Goal: Task Accomplishment & Management: Use online tool/utility

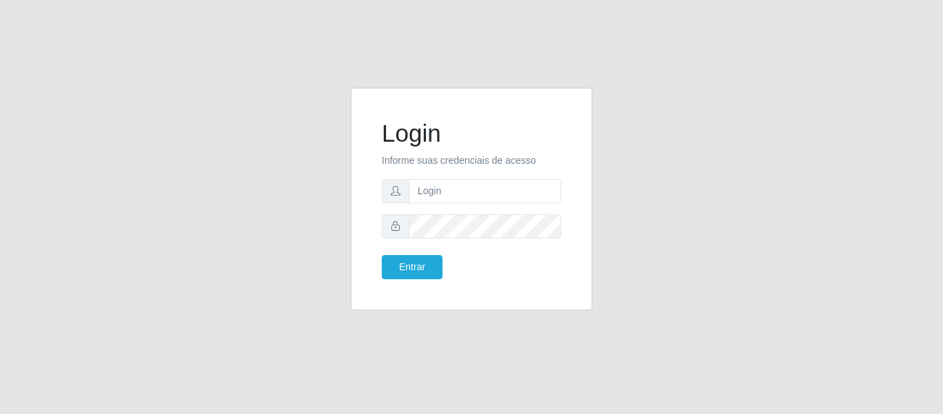
type input "[EMAIL_ADDRESS][DOMAIN_NAME]"
click at [382, 255] on button "Entrar" at bounding box center [412, 267] width 61 height 24
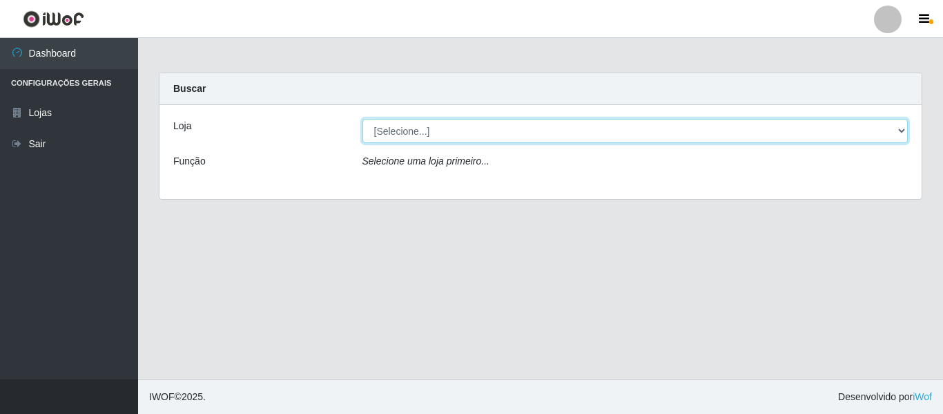
click at [901, 126] on select "[Selecione...] SuperFácil Atacado - São Gonçalo do Amarante" at bounding box center [636, 131] width 546 height 24
select select "408"
click at [363, 119] on select "[Selecione...] SuperFácil Atacado - São Gonçalo do Amarante" at bounding box center [636, 131] width 546 height 24
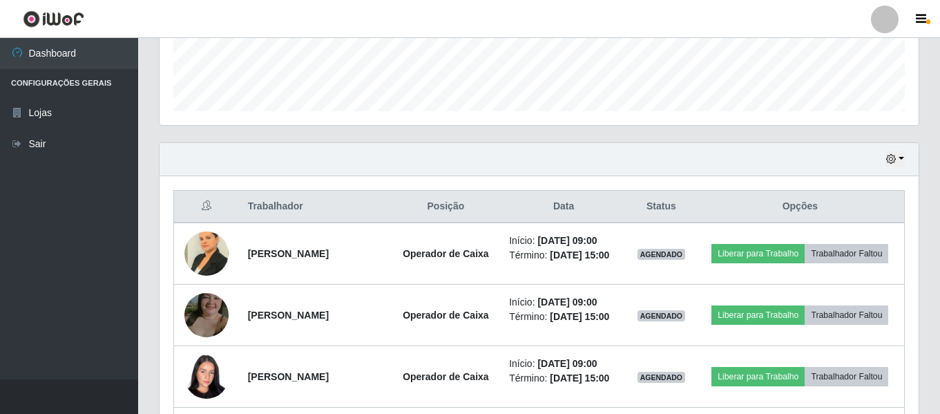
scroll to position [414, 0]
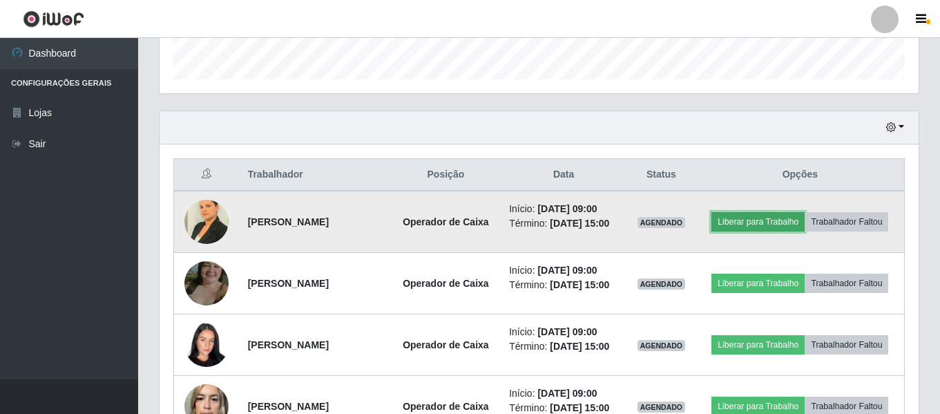
click at [805, 218] on button "Liberar para Trabalho" at bounding box center [757, 221] width 93 height 19
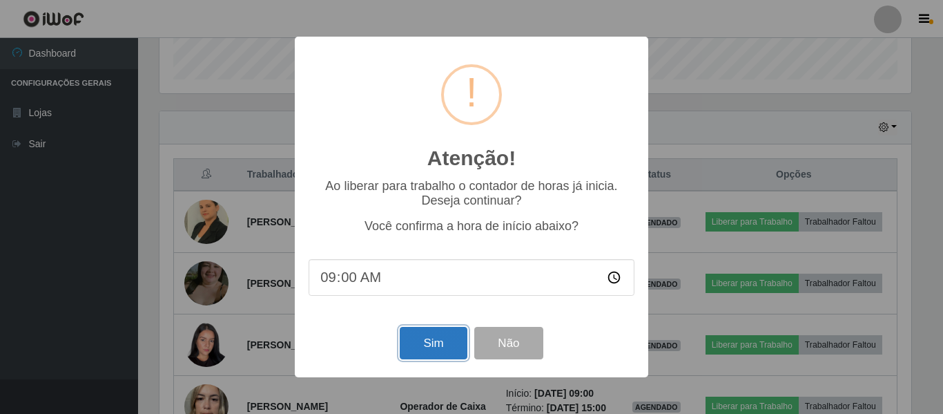
click at [439, 348] on button "Sim" at bounding box center [433, 343] width 67 height 32
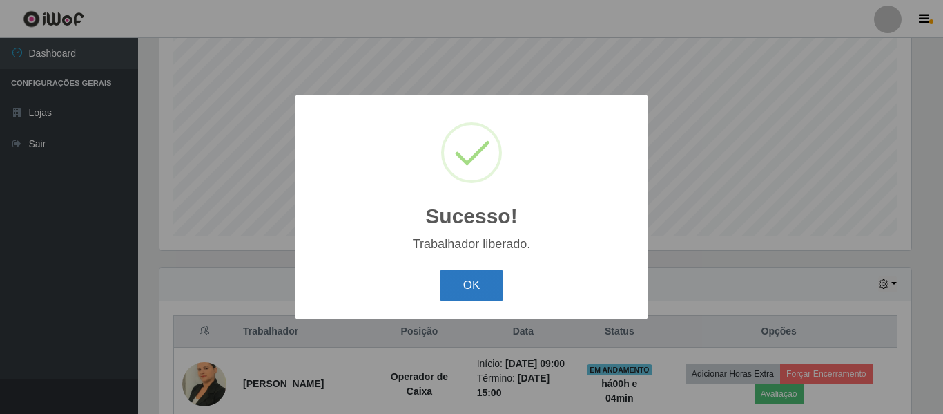
click at [458, 293] on button "OK" at bounding box center [472, 285] width 64 height 32
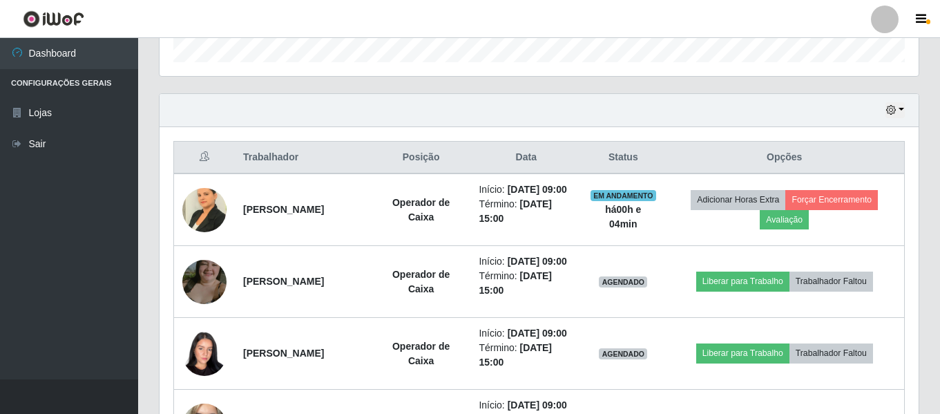
scroll to position [465, 0]
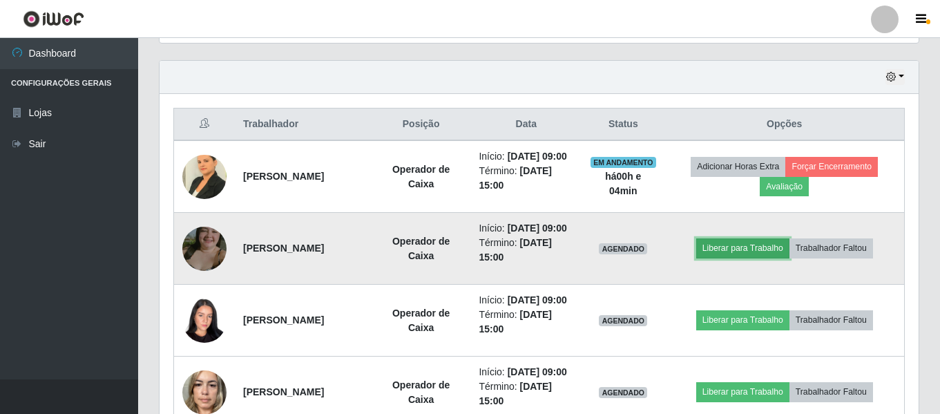
click at [722, 258] on button "Liberar para Trabalho" at bounding box center [742, 247] width 93 height 19
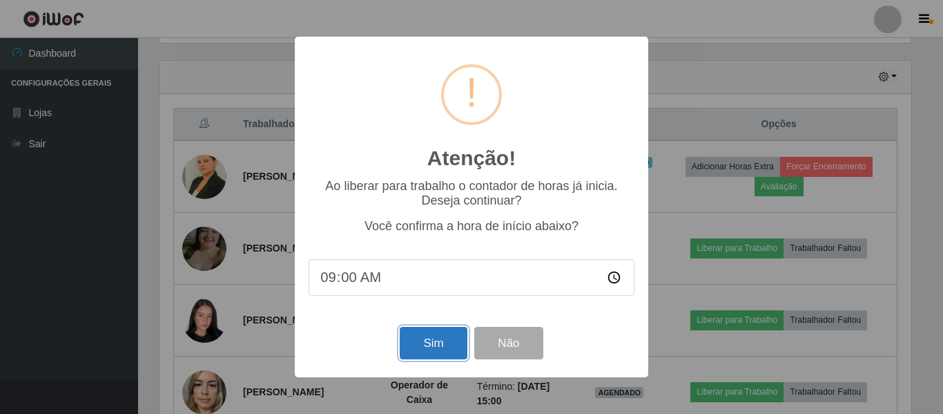
click at [434, 347] on button "Sim" at bounding box center [433, 343] width 67 height 32
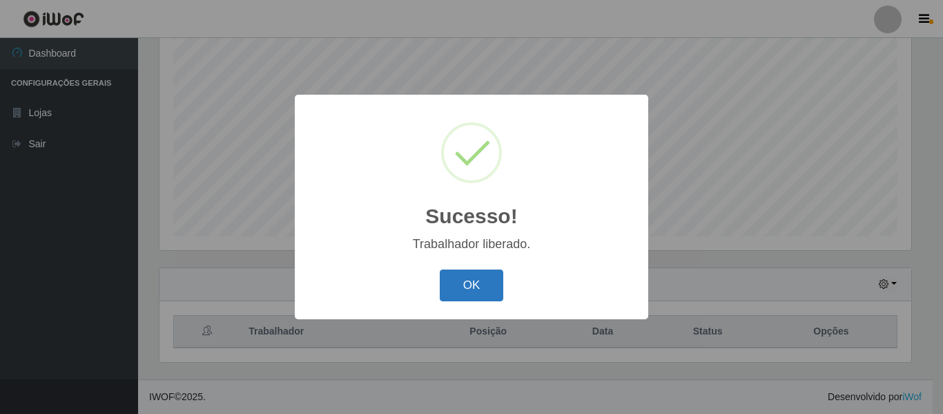
click at [463, 288] on button "OK" at bounding box center [472, 285] width 64 height 32
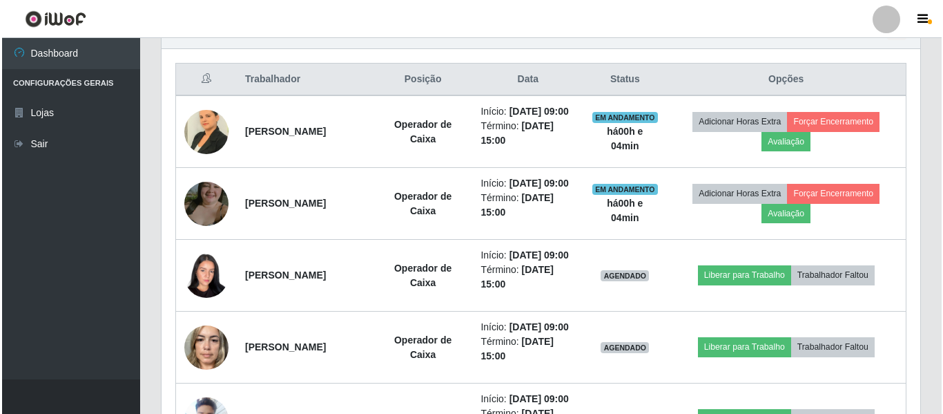
scroll to position [534, 0]
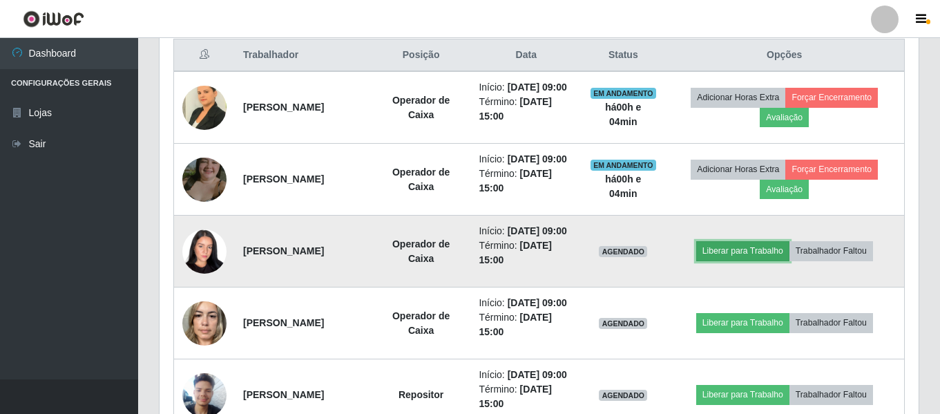
click at [723, 260] on button "Liberar para Trabalho" at bounding box center [742, 250] width 93 height 19
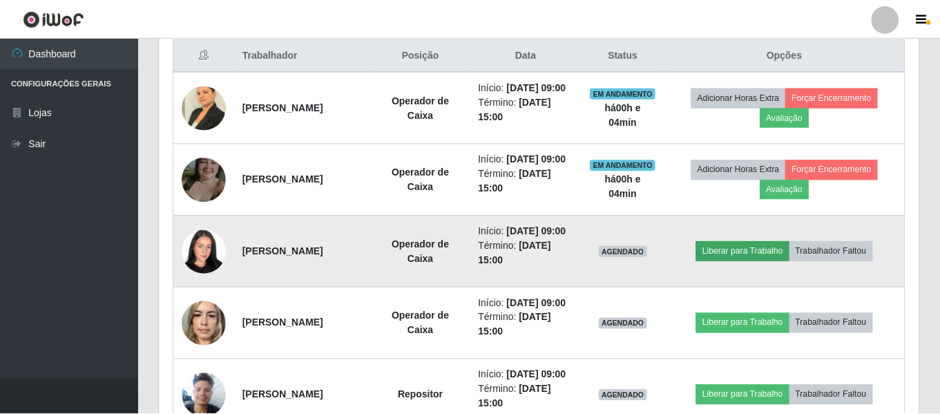
scroll to position [287, 752]
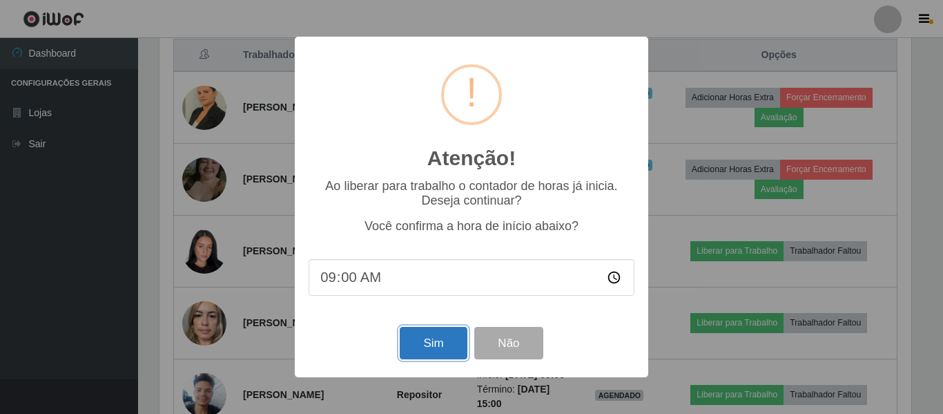
click at [439, 347] on button "Sim" at bounding box center [433, 343] width 67 height 32
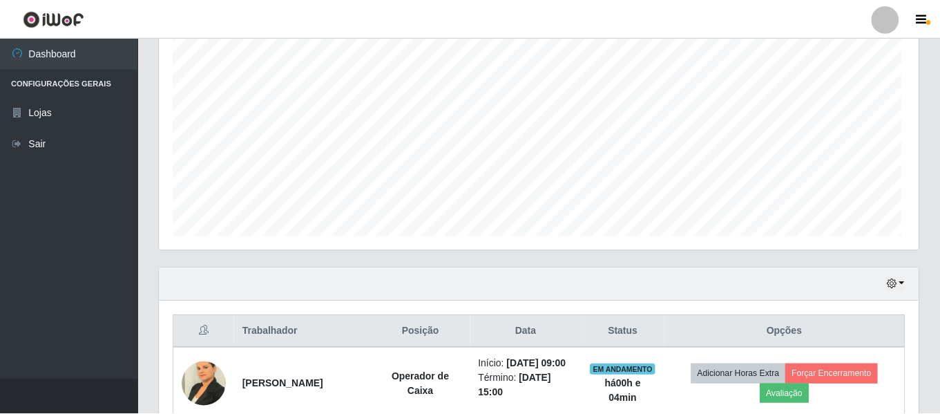
scroll to position [0, 0]
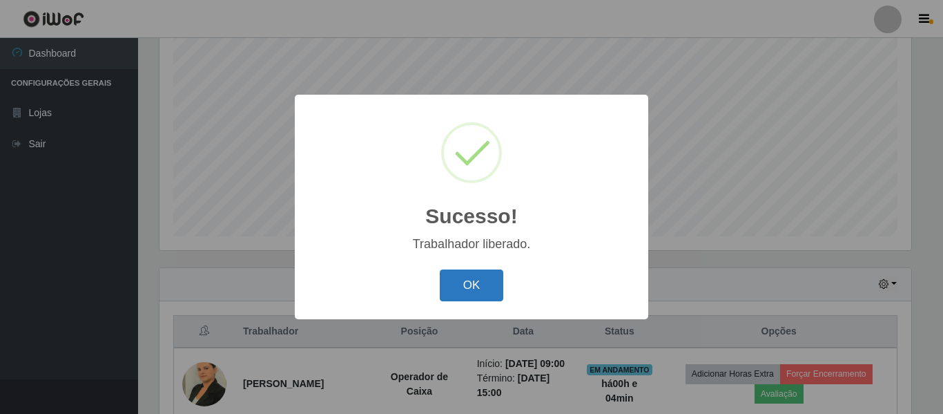
click at [474, 280] on button "OK" at bounding box center [472, 285] width 64 height 32
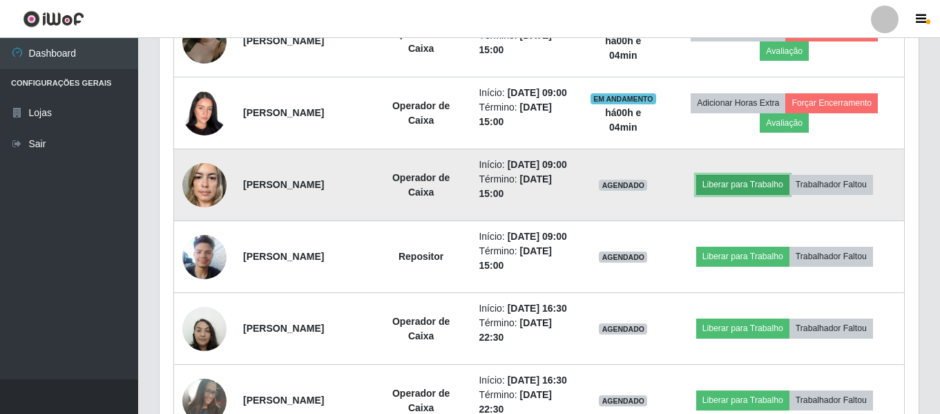
click at [727, 194] on button "Liberar para Trabalho" at bounding box center [742, 184] width 93 height 19
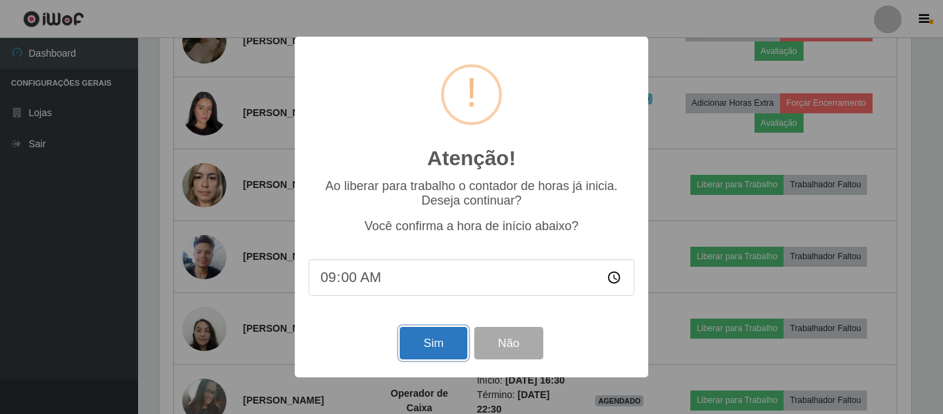
click at [441, 346] on button "Sim" at bounding box center [433, 343] width 67 height 32
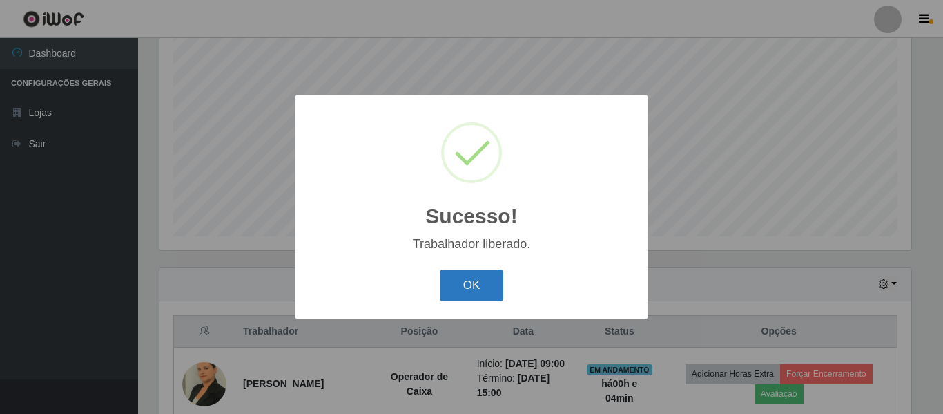
click at [474, 285] on button "OK" at bounding box center [472, 285] width 64 height 32
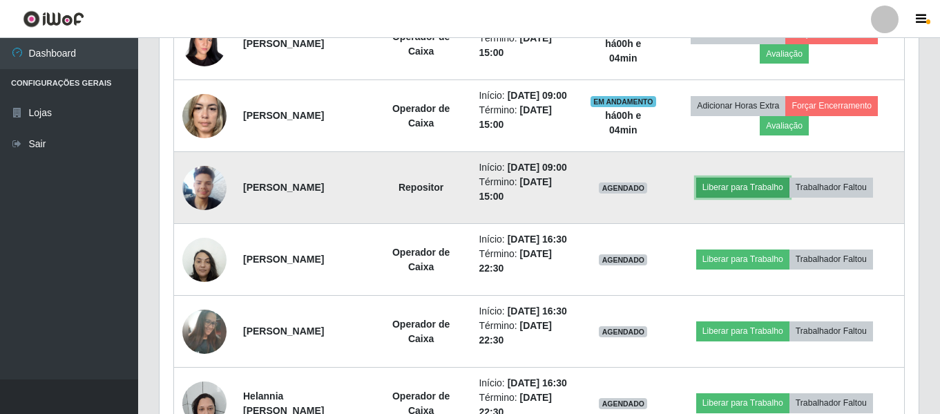
click at [745, 197] on button "Liberar para Trabalho" at bounding box center [742, 186] width 93 height 19
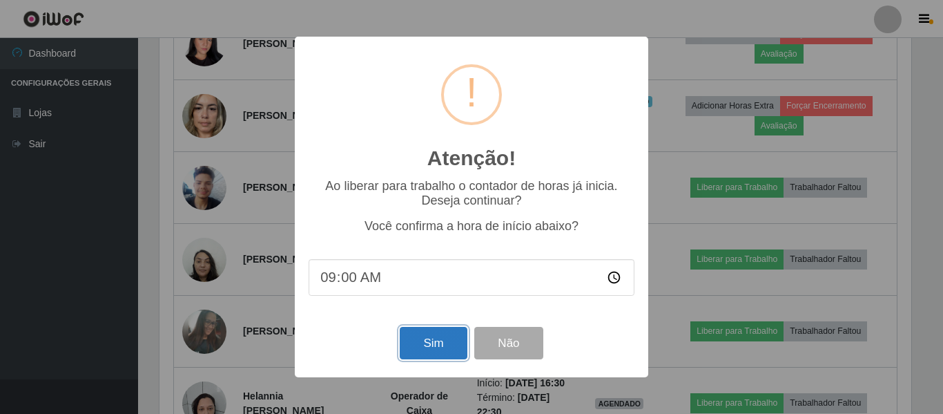
click at [462, 341] on button "Sim" at bounding box center [433, 343] width 67 height 32
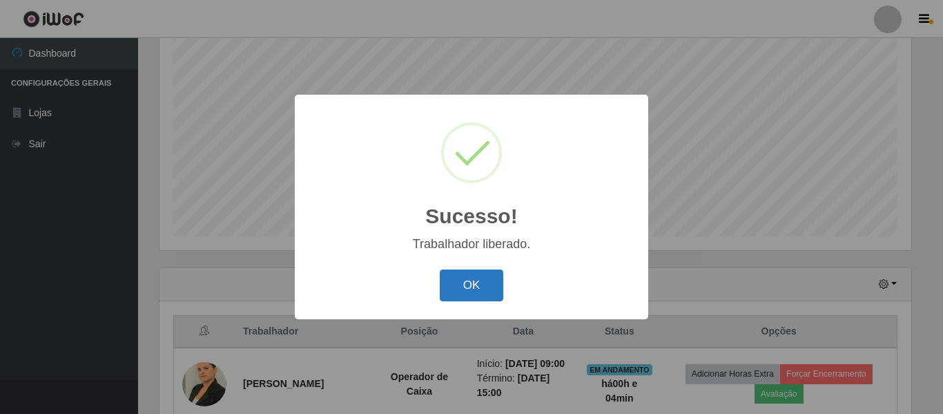
click at [470, 295] on button "OK" at bounding box center [472, 285] width 64 height 32
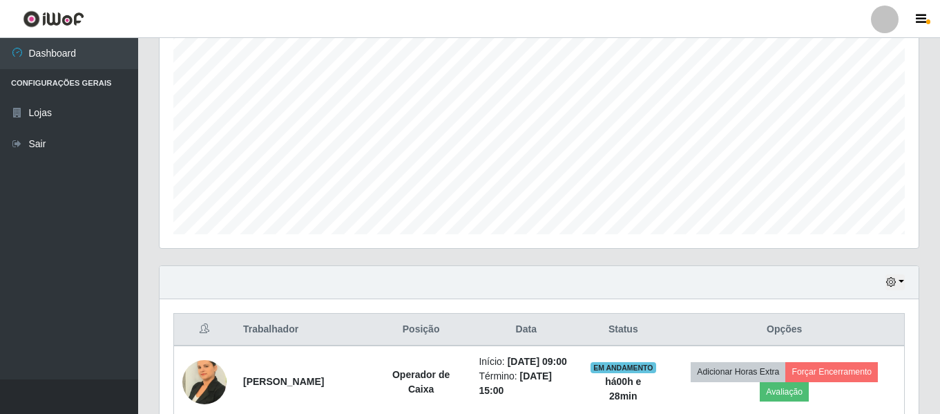
scroll to position [258, 0]
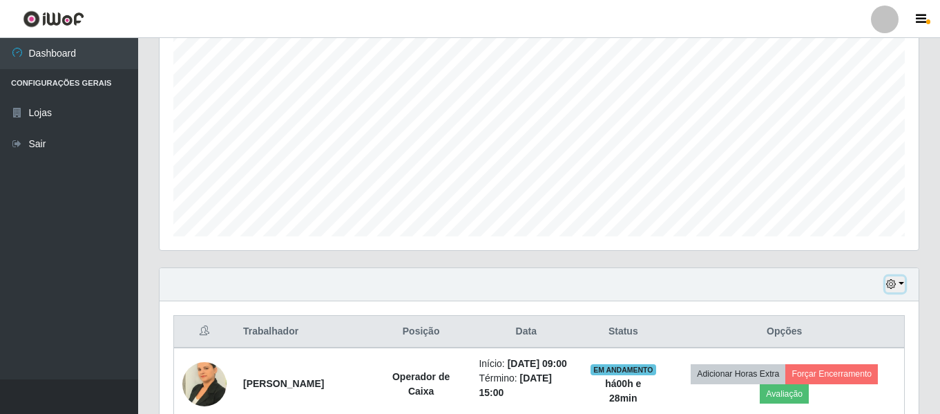
click at [896, 280] on icon "button" at bounding box center [891, 284] width 10 height 10
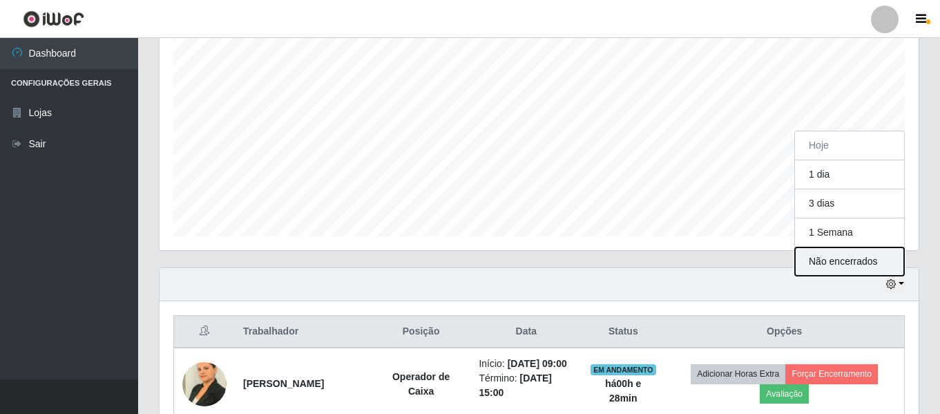
click at [854, 262] on button "Não encerrados" at bounding box center [849, 261] width 109 height 28
